Goal: Navigation & Orientation: Understand site structure

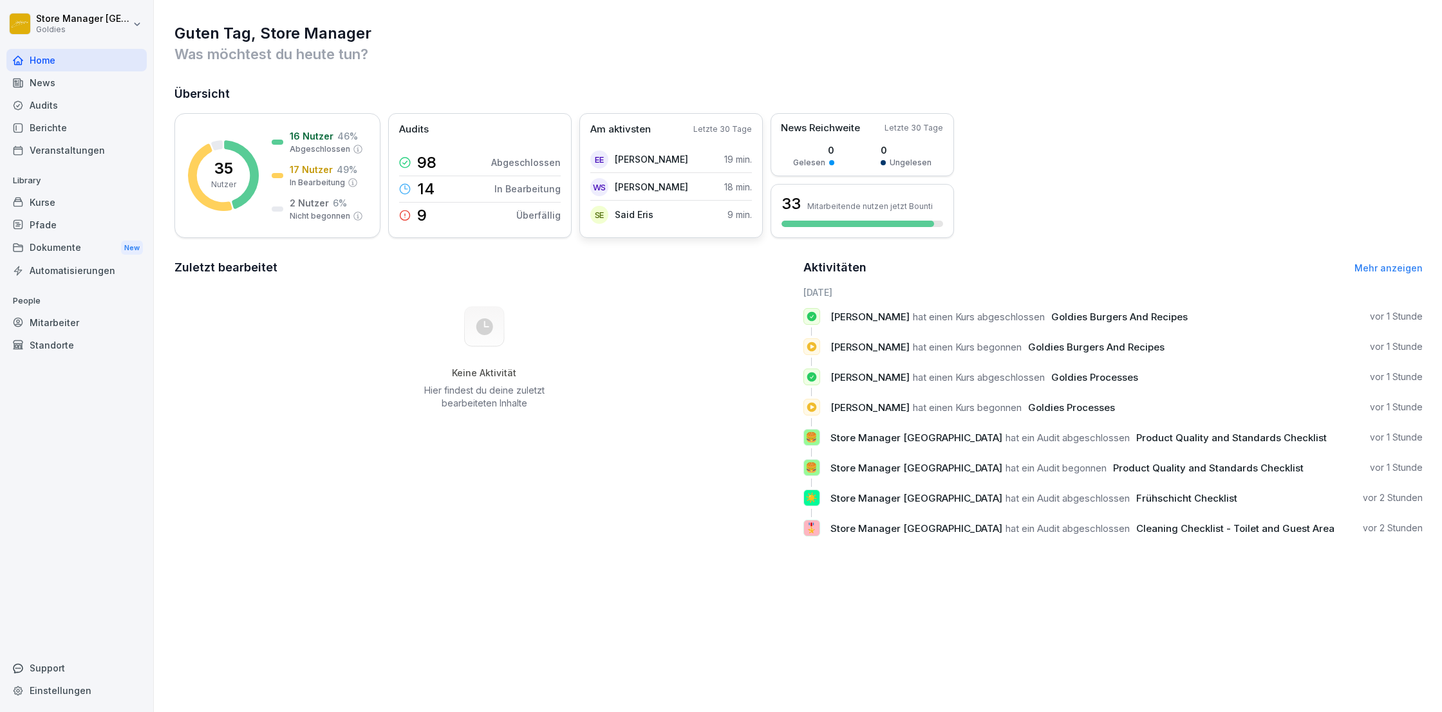
click at [678, 209] on div "SE Said Eris 9 min." at bounding box center [671, 215] width 162 height 26
click at [618, 212] on p "Said Eris" at bounding box center [634, 215] width 39 height 14
click at [604, 232] on div "Am aktivsten Letzte 30 Tage EE [PERSON_NAME] 19 min. WS [PERSON_NAME] 18 min. S…" at bounding box center [670, 175] width 183 height 125
click at [99, 77] on div "News" at bounding box center [76, 82] width 140 height 23
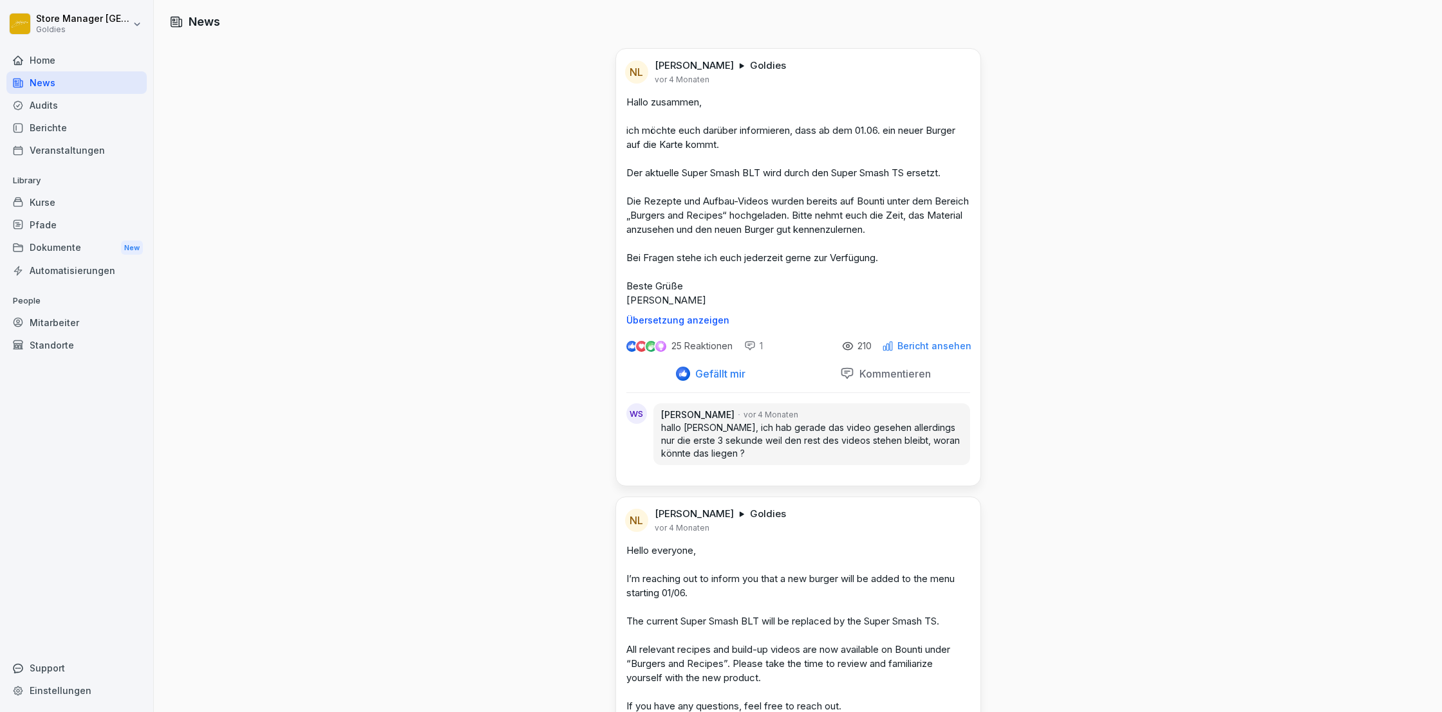
click at [69, 114] on div "Audits" at bounding box center [76, 105] width 140 height 23
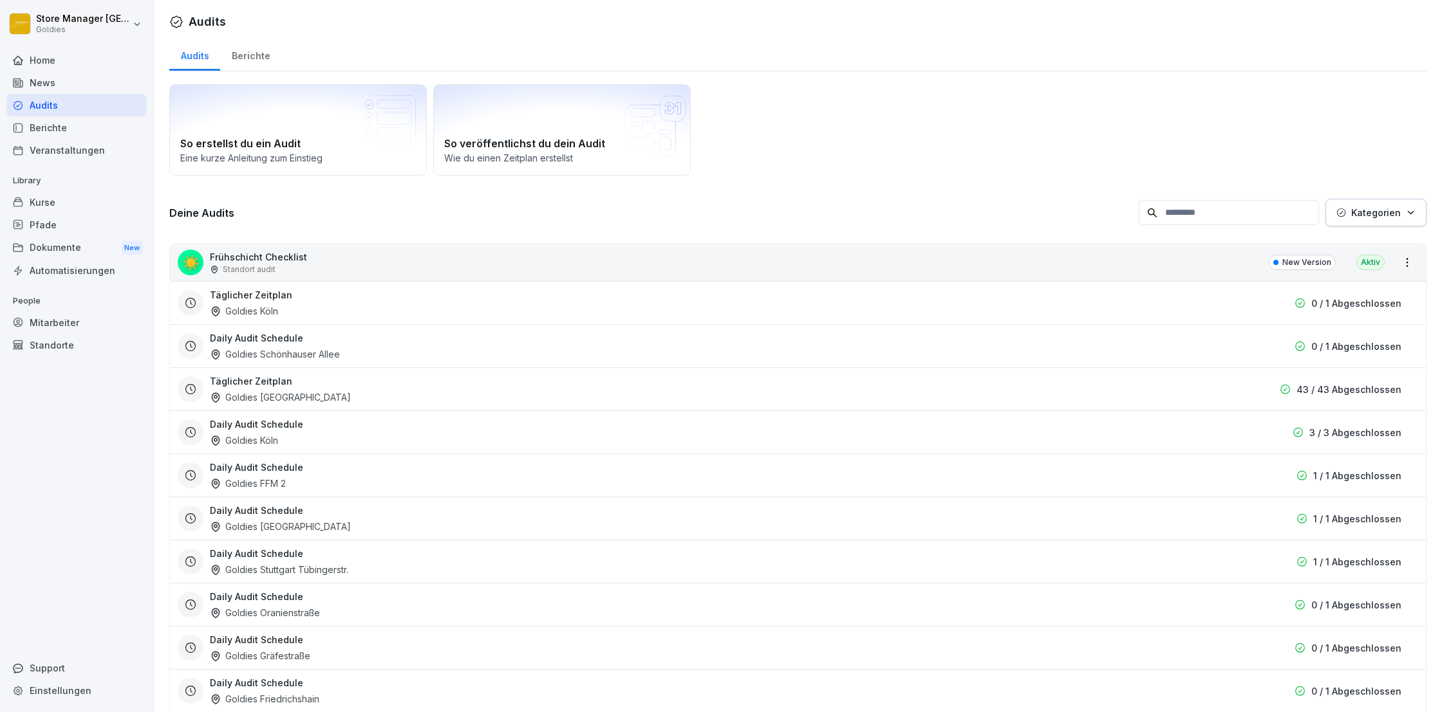
click at [71, 122] on div "Berichte" at bounding box center [76, 127] width 140 height 23
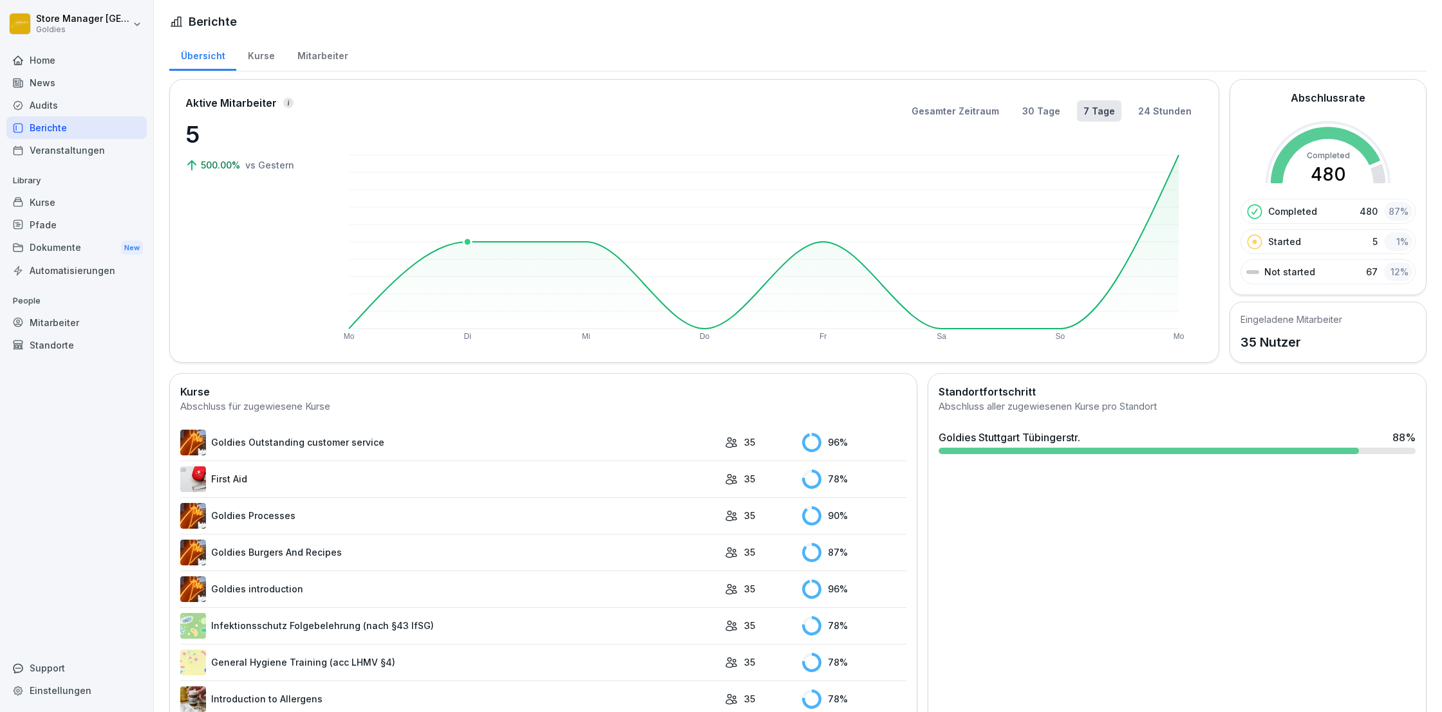
scroll to position [10, 0]
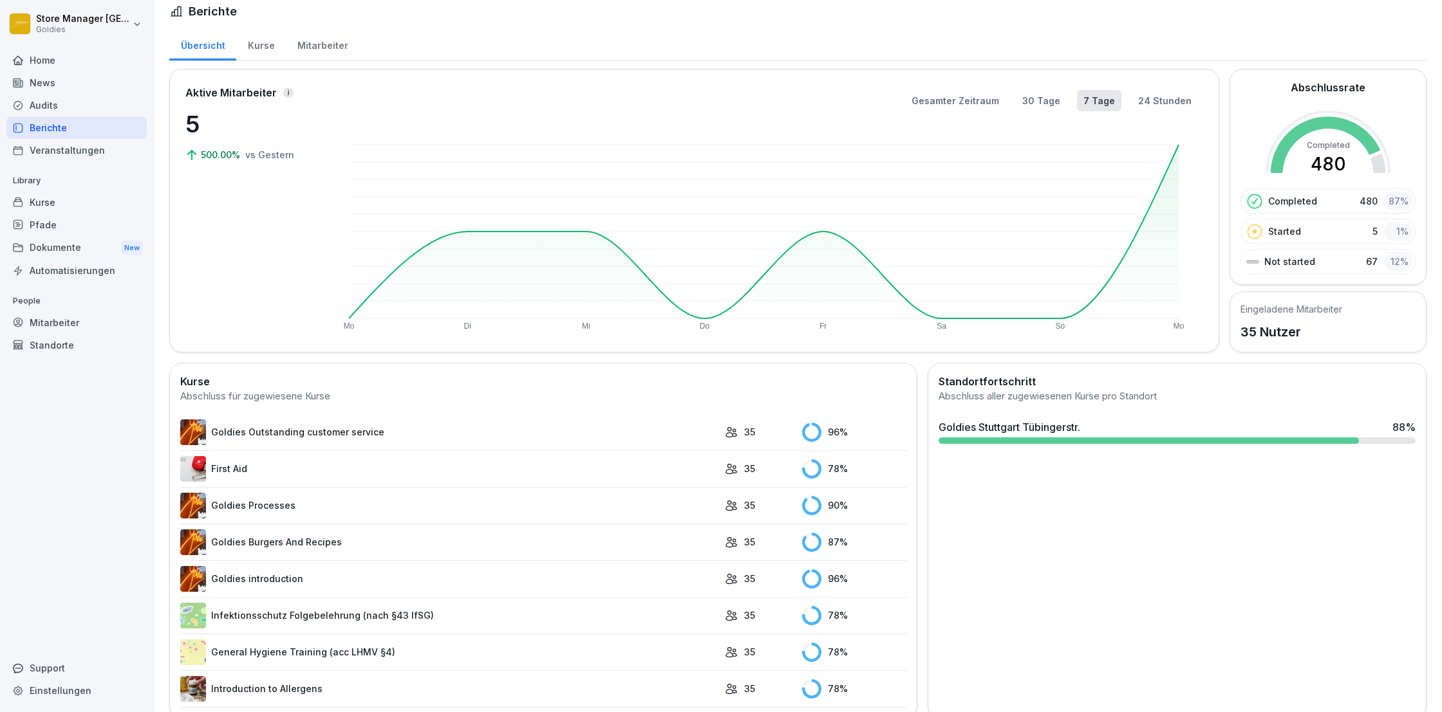
click at [51, 201] on div "Kurse" at bounding box center [76, 202] width 140 height 23
